Goal: Browse casually: Explore the website without a specific task or goal

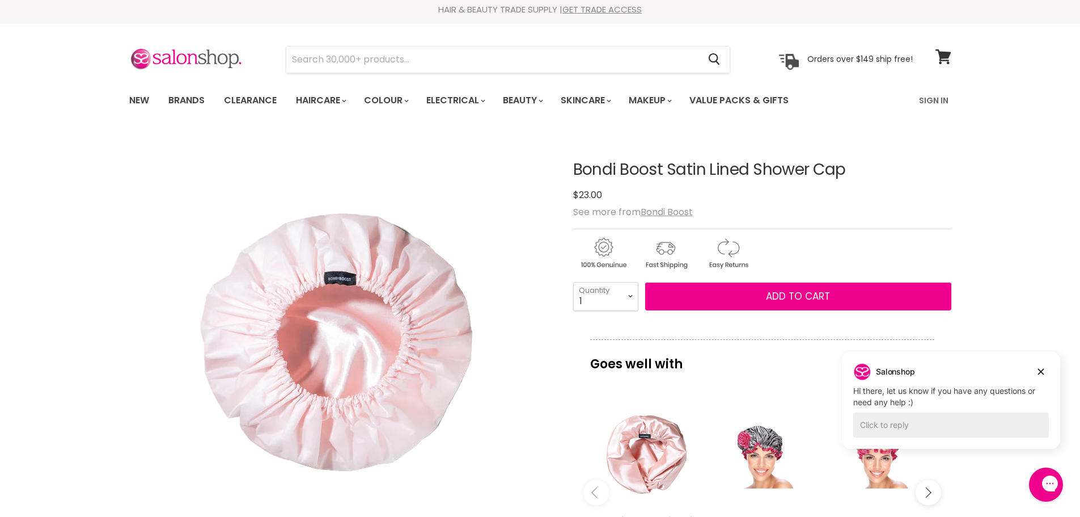
click at [917, 497] on button "Main content" at bounding box center [929, 493] width 26 height 26
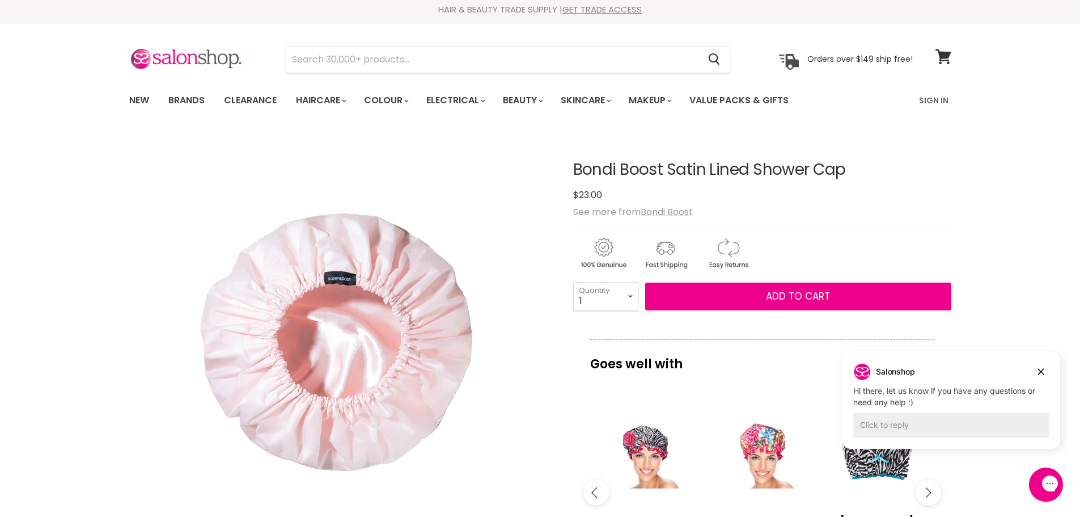
click at [918, 495] on button "Main content" at bounding box center [929, 493] width 26 height 26
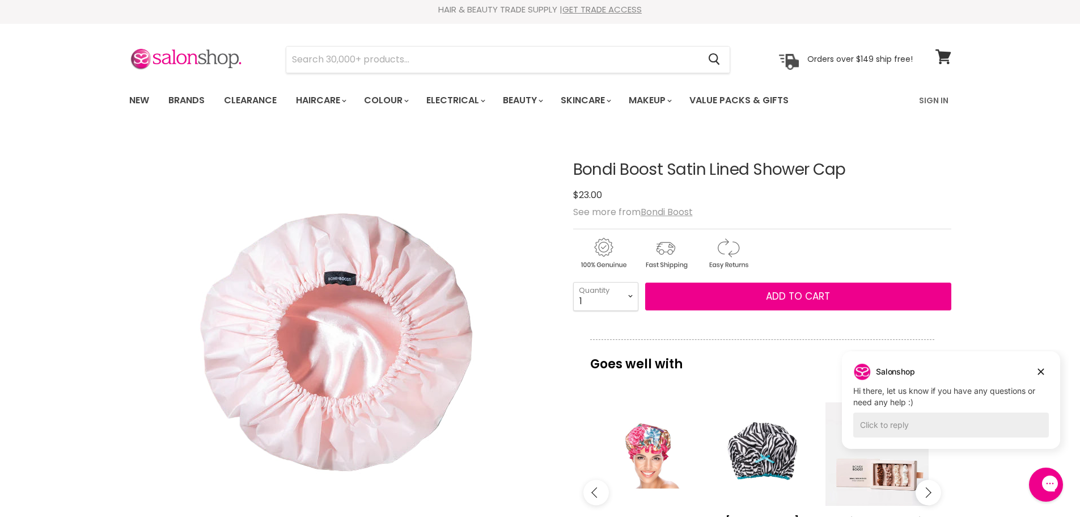
click at [918, 495] on button "Main content" at bounding box center [929, 493] width 26 height 26
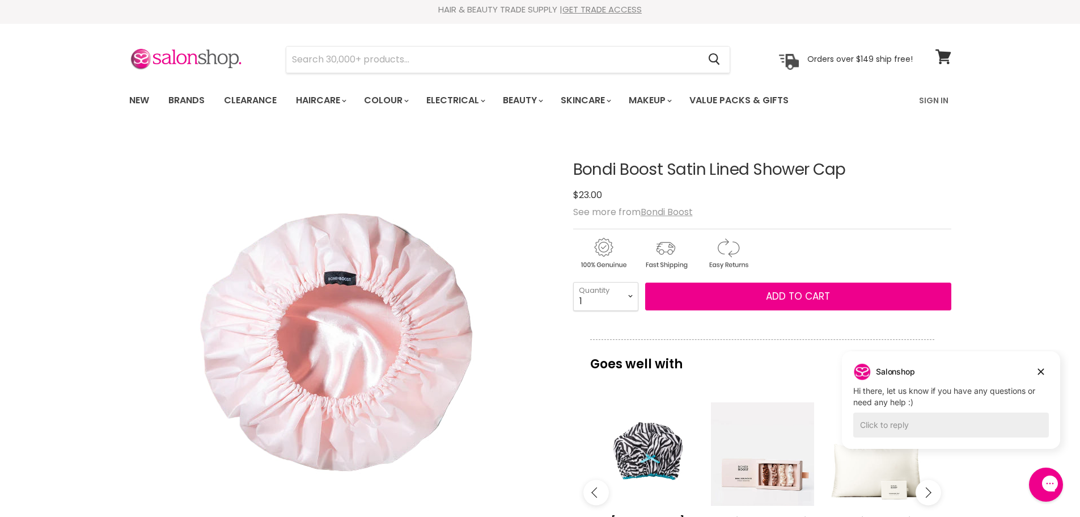
click at [918, 495] on button "Main content" at bounding box center [929, 493] width 26 height 26
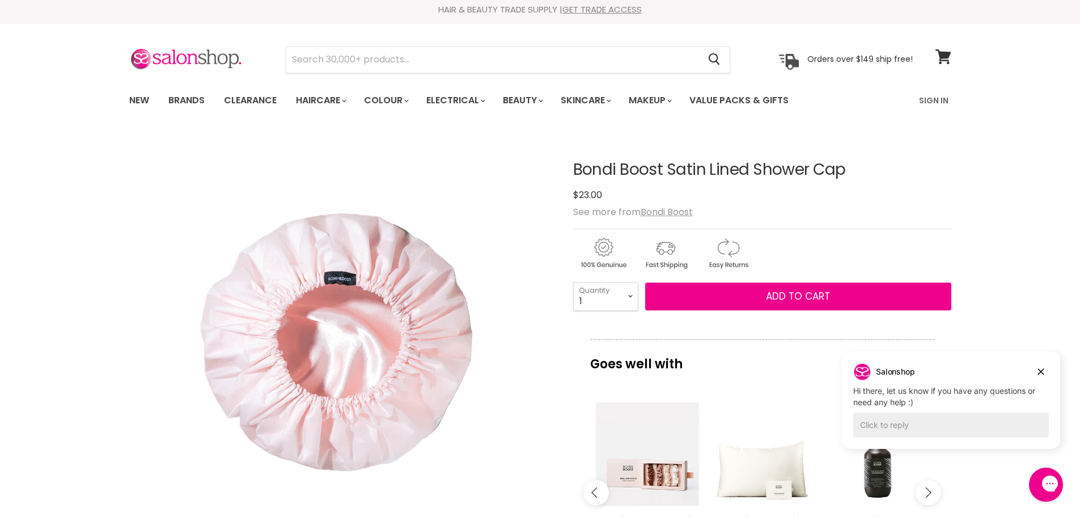
click at [918, 495] on button "Main content" at bounding box center [929, 493] width 26 height 26
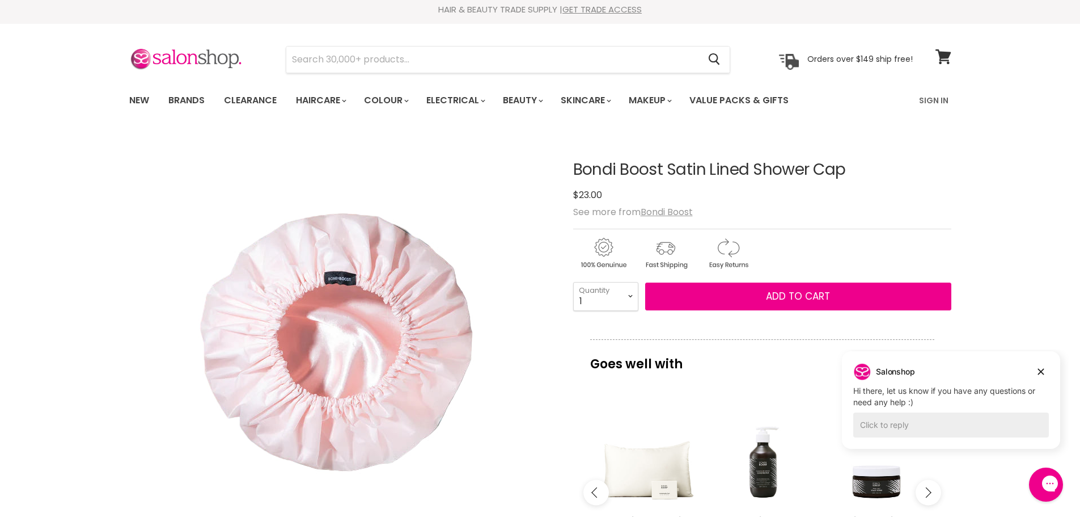
click at [918, 495] on button "Main content" at bounding box center [929, 493] width 26 height 26
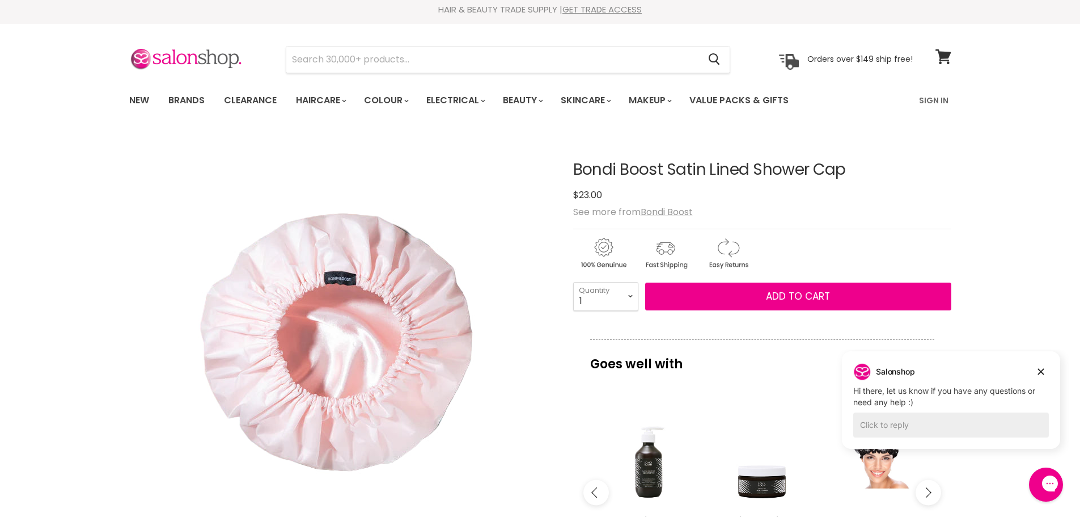
click at [918, 495] on button "Main content" at bounding box center [929, 493] width 26 height 26
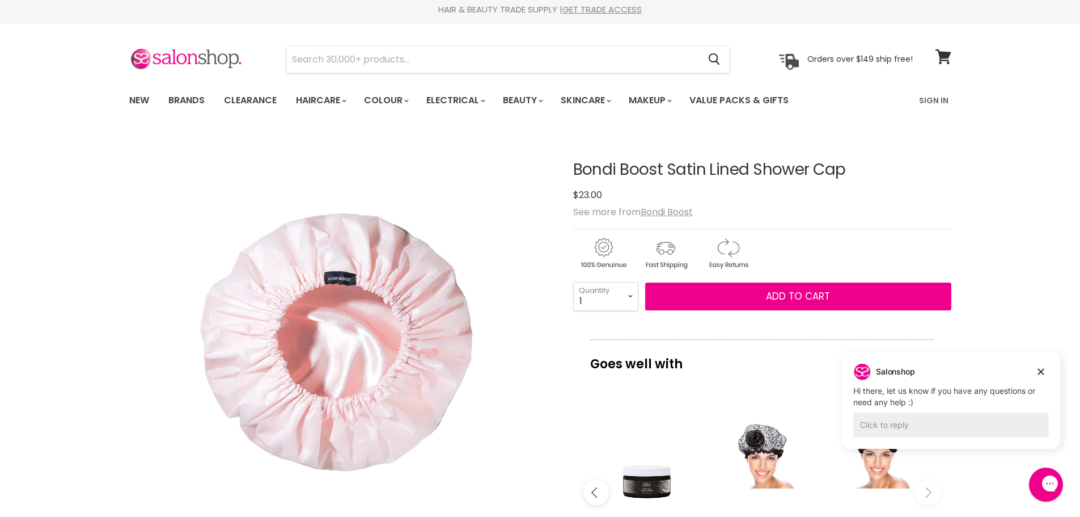
click at [918, 495] on button "Main content" at bounding box center [929, 493] width 26 height 26
click at [923, 490] on icon "Main content" at bounding box center [926, 492] width 10 height 10
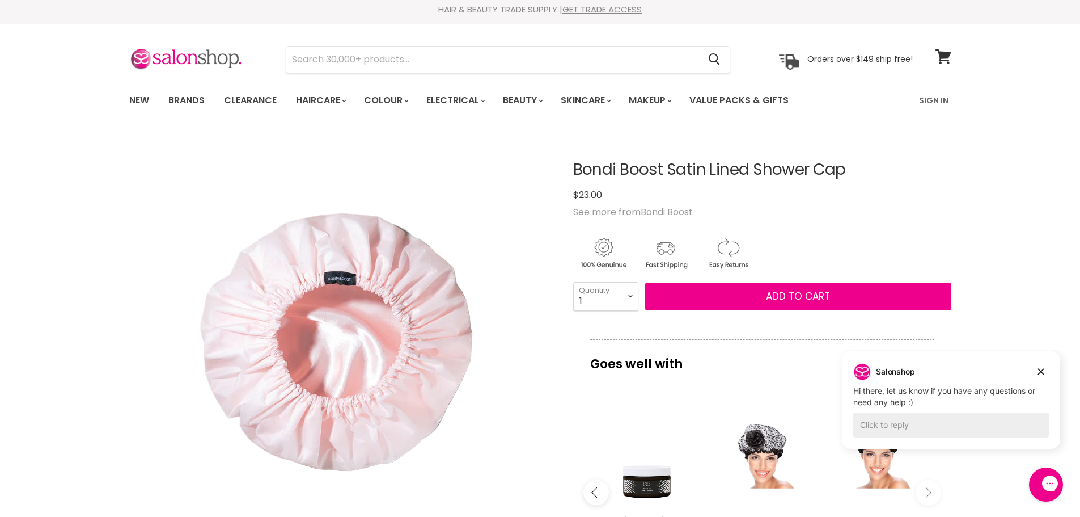
click at [598, 496] on icon "Main content" at bounding box center [596, 492] width 10 height 10
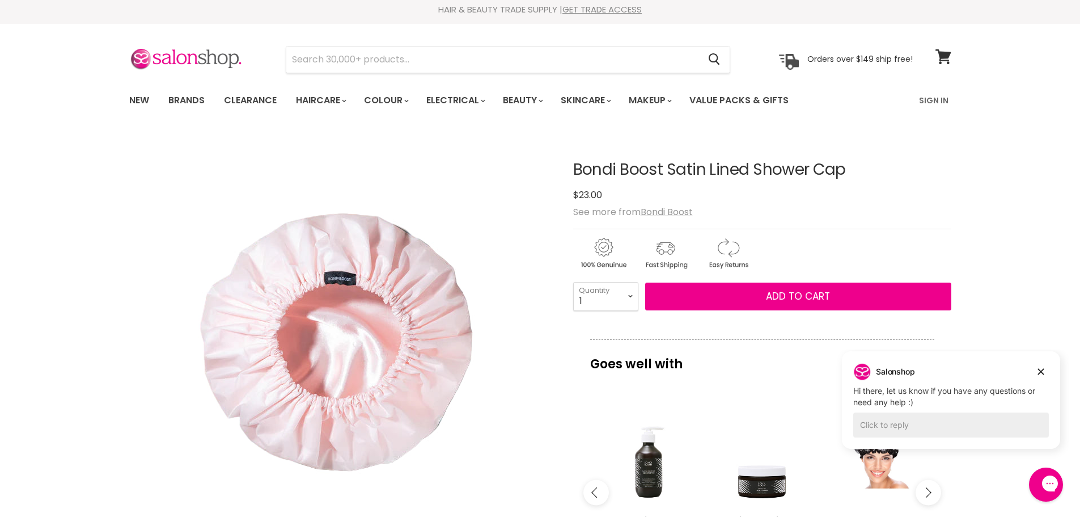
click at [598, 496] on icon "Main content" at bounding box center [596, 492] width 10 height 10
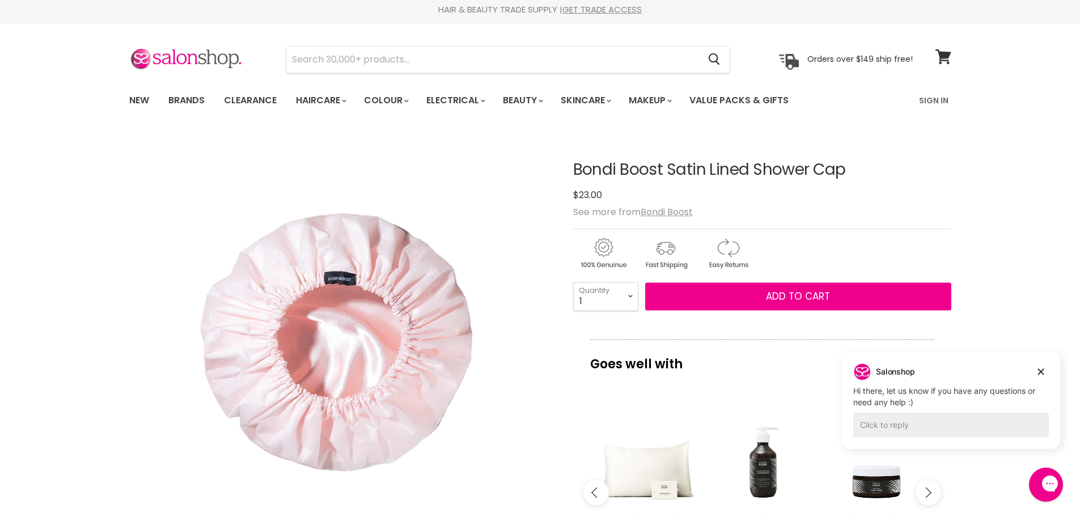
click at [598, 496] on icon "Main content" at bounding box center [596, 492] width 10 height 10
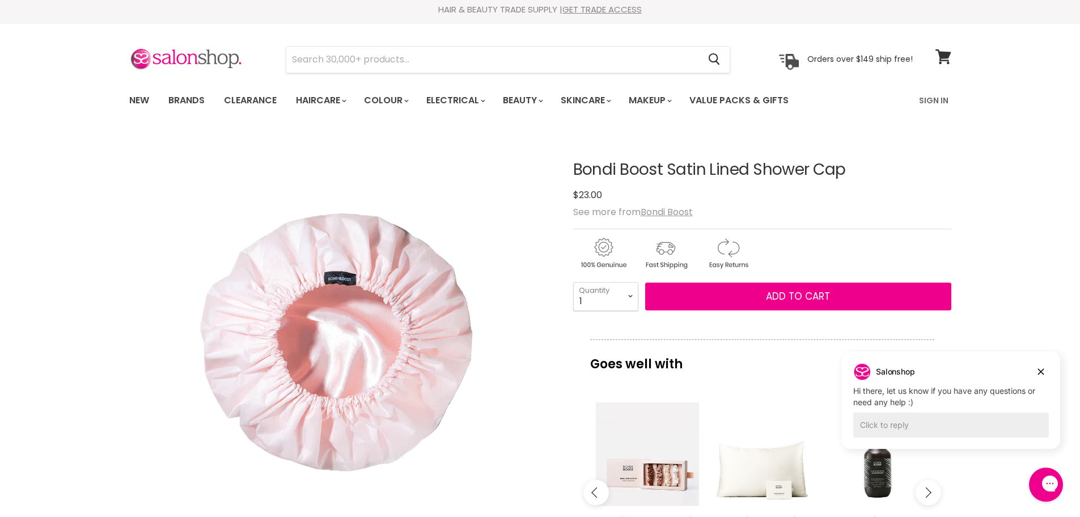
click at [598, 496] on icon "Main content" at bounding box center [596, 492] width 10 height 10
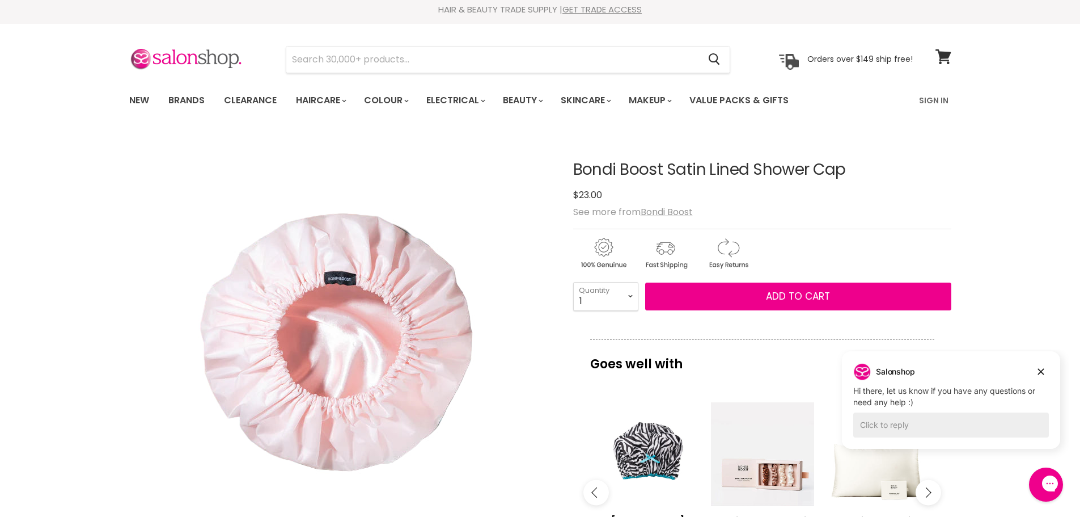
click at [598, 496] on icon "Main content" at bounding box center [596, 492] width 10 height 10
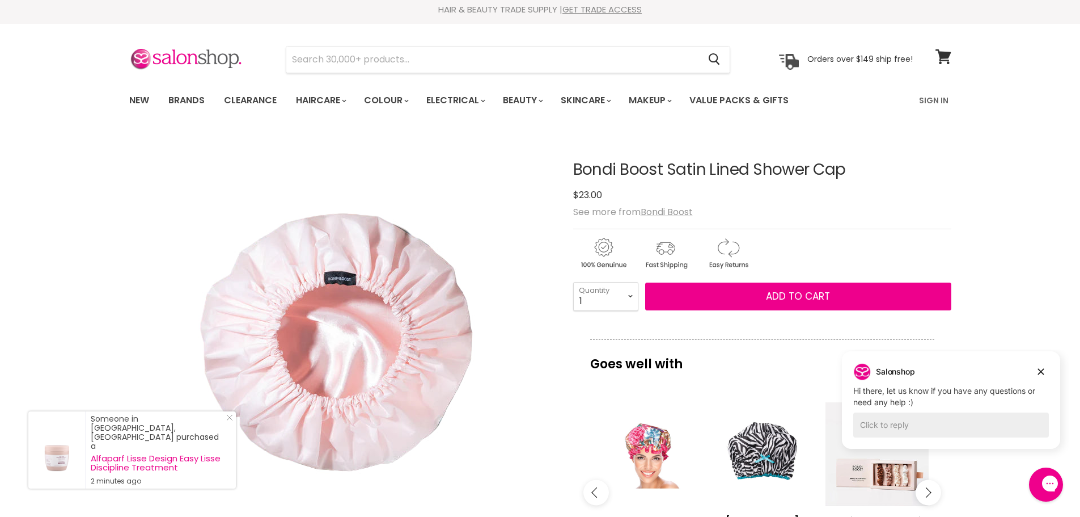
click at [598, 495] on icon "Main content" at bounding box center [596, 492] width 10 height 10
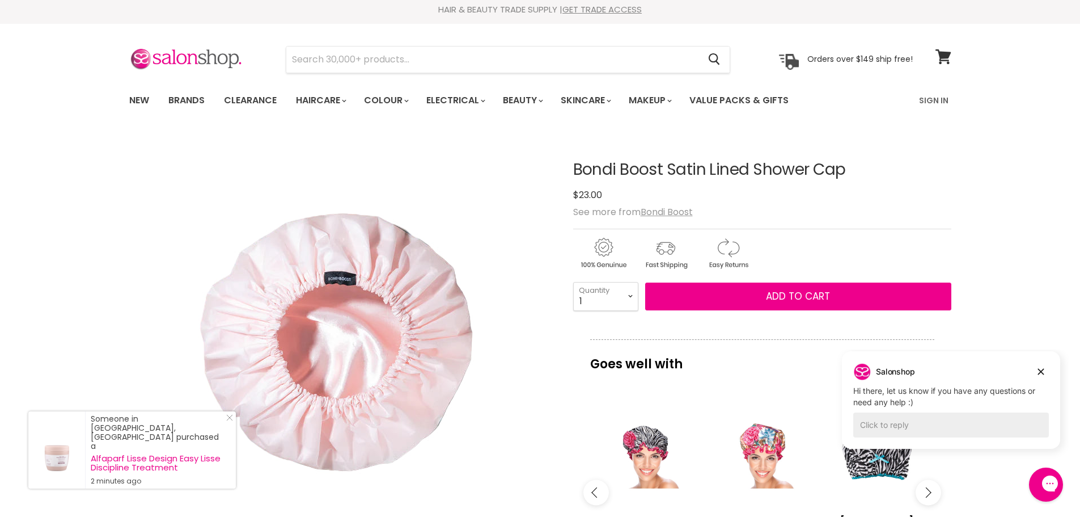
click at [598, 495] on icon "Main content" at bounding box center [596, 492] width 10 height 10
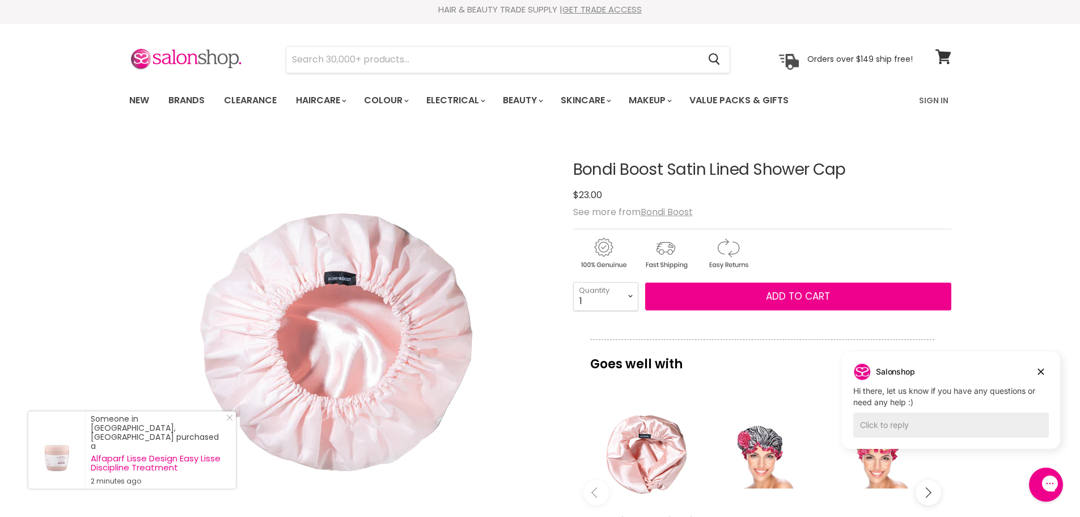
click at [598, 495] on icon "Main content" at bounding box center [596, 492] width 10 height 10
click at [598, 494] on icon "Main content" at bounding box center [596, 492] width 10 height 10
